Goal: Task Accomplishment & Management: Manage account settings

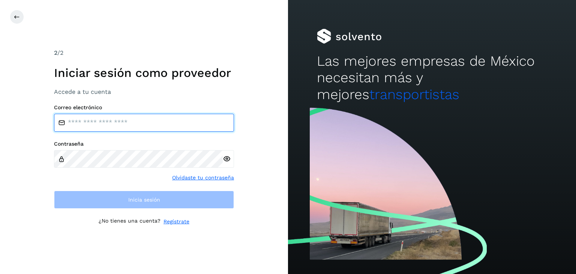
click at [135, 123] on input "email" at bounding box center [144, 123] width 180 height 18
type input "**********"
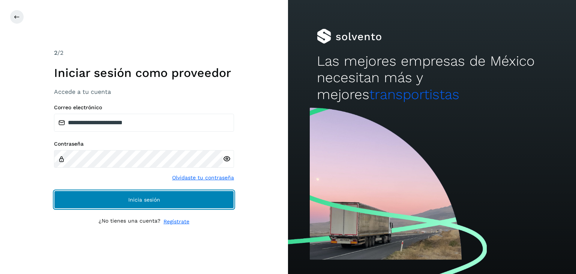
click at [135, 195] on button "Inicia sesión" at bounding box center [144, 199] width 180 height 18
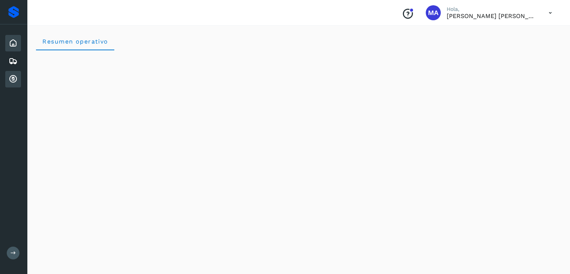
click at [10, 75] on icon at bounding box center [13, 79] width 9 height 9
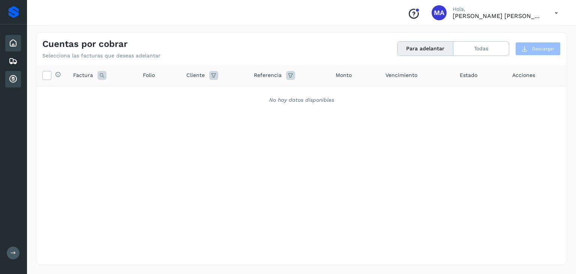
click at [16, 44] on icon at bounding box center [13, 43] width 9 height 9
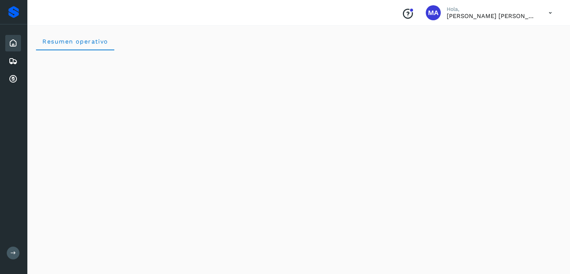
click at [546, 14] on icon at bounding box center [550, 12] width 15 height 15
click at [15, 59] on icon at bounding box center [13, 61] width 9 height 9
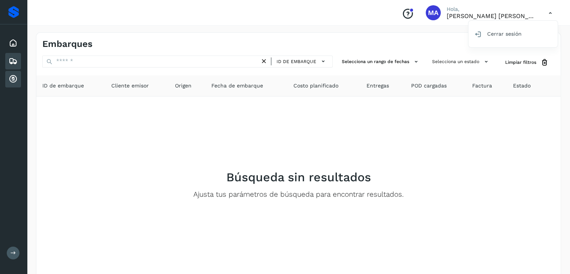
click at [19, 77] on div "Cuentas por cobrar" at bounding box center [13, 79] width 16 height 16
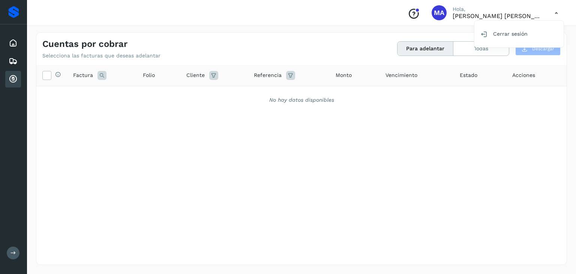
click at [468, 48] on div at bounding box center [288, 137] width 576 height 274
click at [468, 48] on button "Todas" at bounding box center [480, 49] width 55 height 14
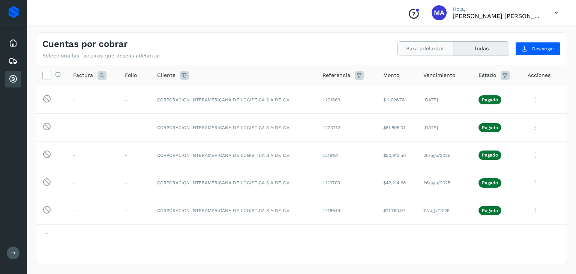
click at [418, 49] on button "Para adelantar" at bounding box center [425, 49] width 56 height 14
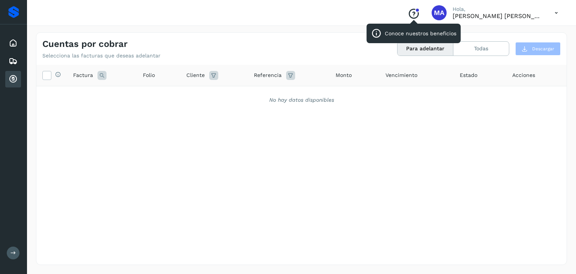
click at [416, 11] on icon "Conoce nuestros beneficios" at bounding box center [413, 14] width 12 height 12
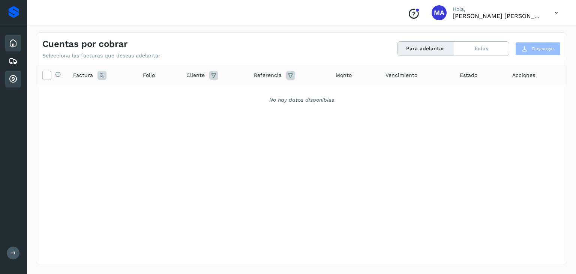
click at [6, 41] on div "Inicio" at bounding box center [13, 43] width 16 height 16
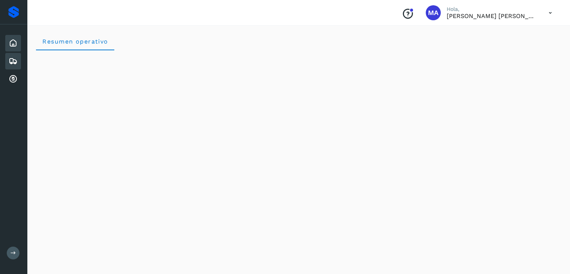
click at [18, 61] on div "Embarques" at bounding box center [13, 61] width 16 height 16
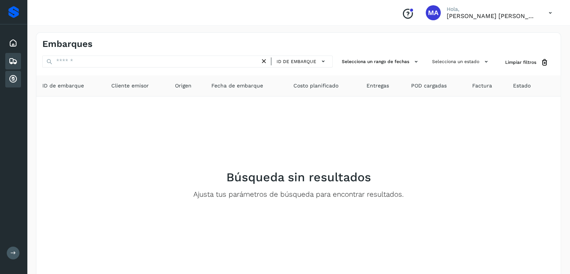
click at [13, 78] on icon at bounding box center [13, 79] width 9 height 9
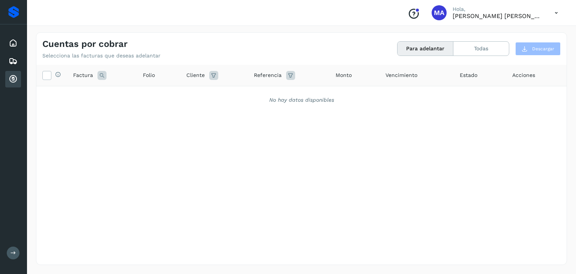
click at [432, 47] on button "Para adelantar" at bounding box center [425, 49] width 56 height 14
click at [554, 16] on icon at bounding box center [555, 12] width 15 height 15
click at [516, 33] on div "Cerrar sesión" at bounding box center [518, 34] width 89 height 14
